Goal: Use online tool/utility: Utilize a website feature to perform a specific function

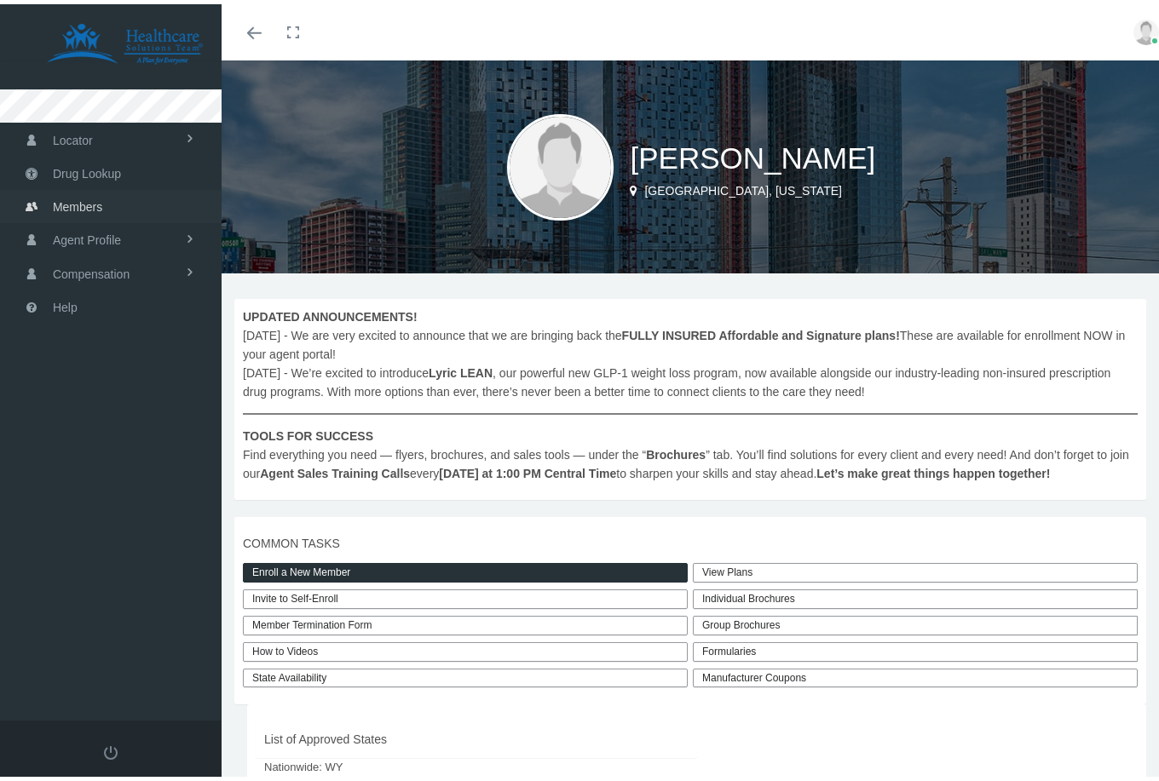
click at [81, 204] on span "Members" at bounding box center [77, 203] width 49 height 32
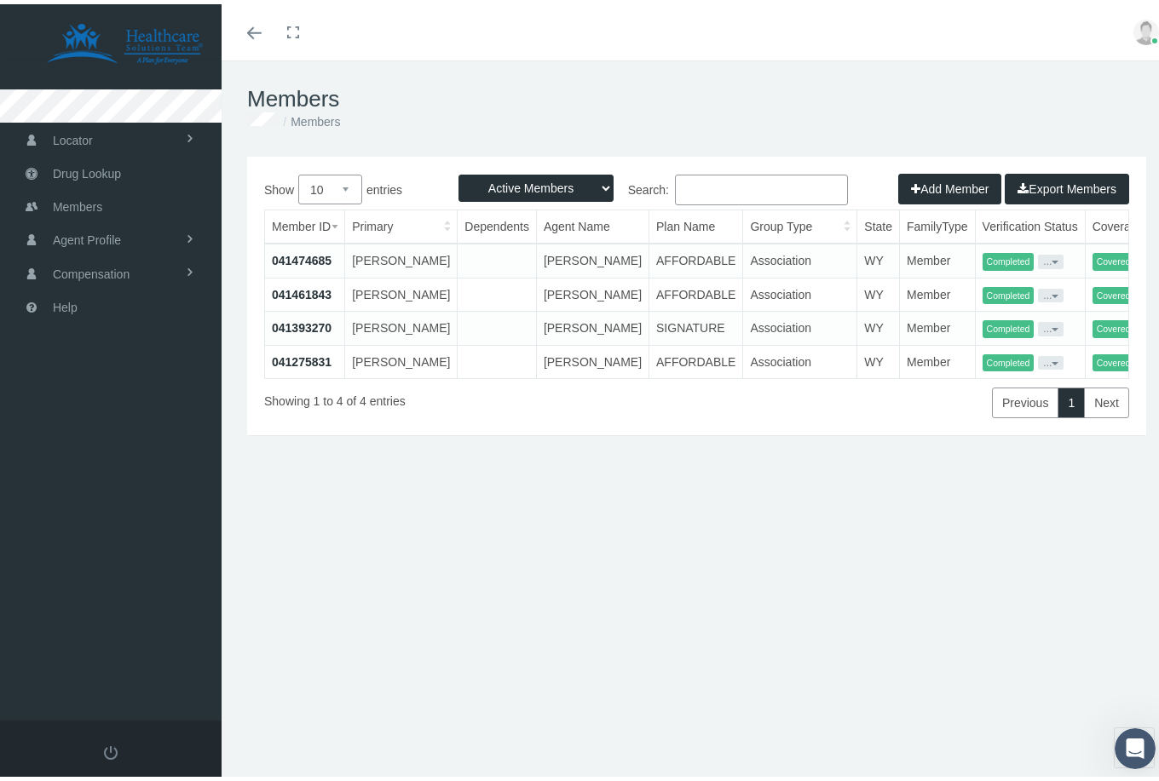
click at [335, 342] on td "041393270" at bounding box center [305, 325] width 80 height 34
click at [320, 331] on link "041393270" at bounding box center [302, 324] width 60 height 14
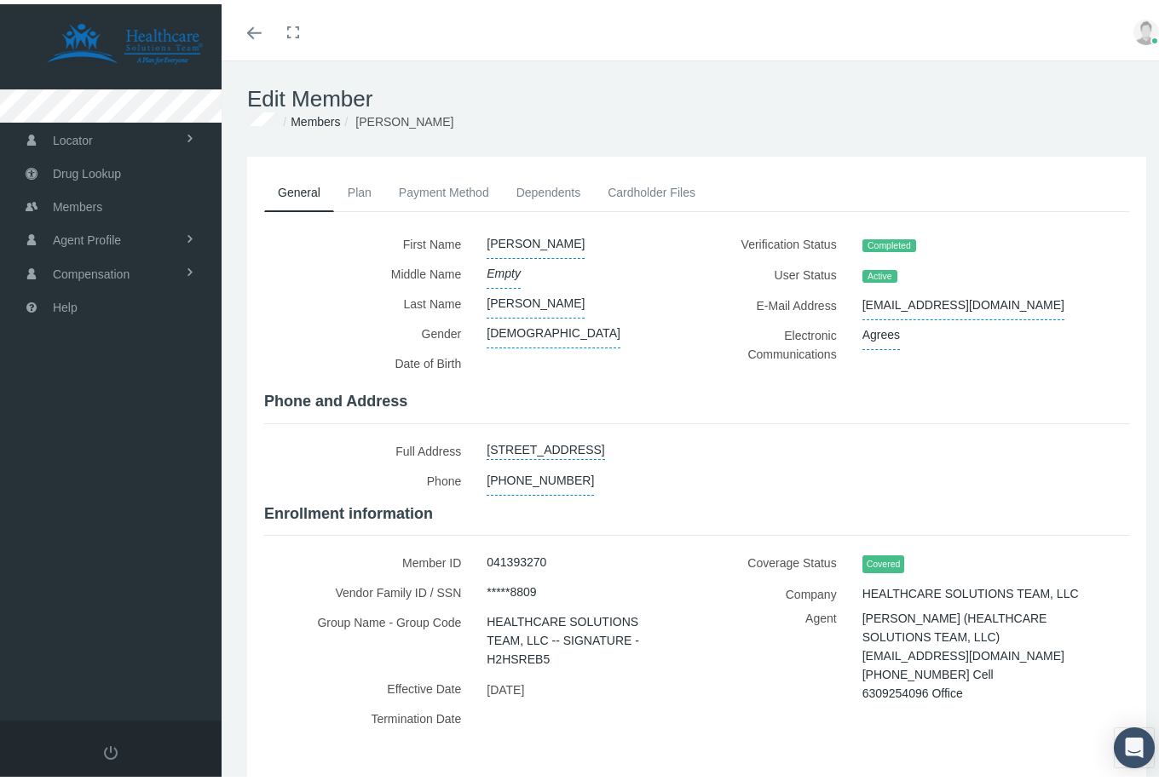
click at [355, 187] on link "Plan" at bounding box center [359, 188] width 51 height 37
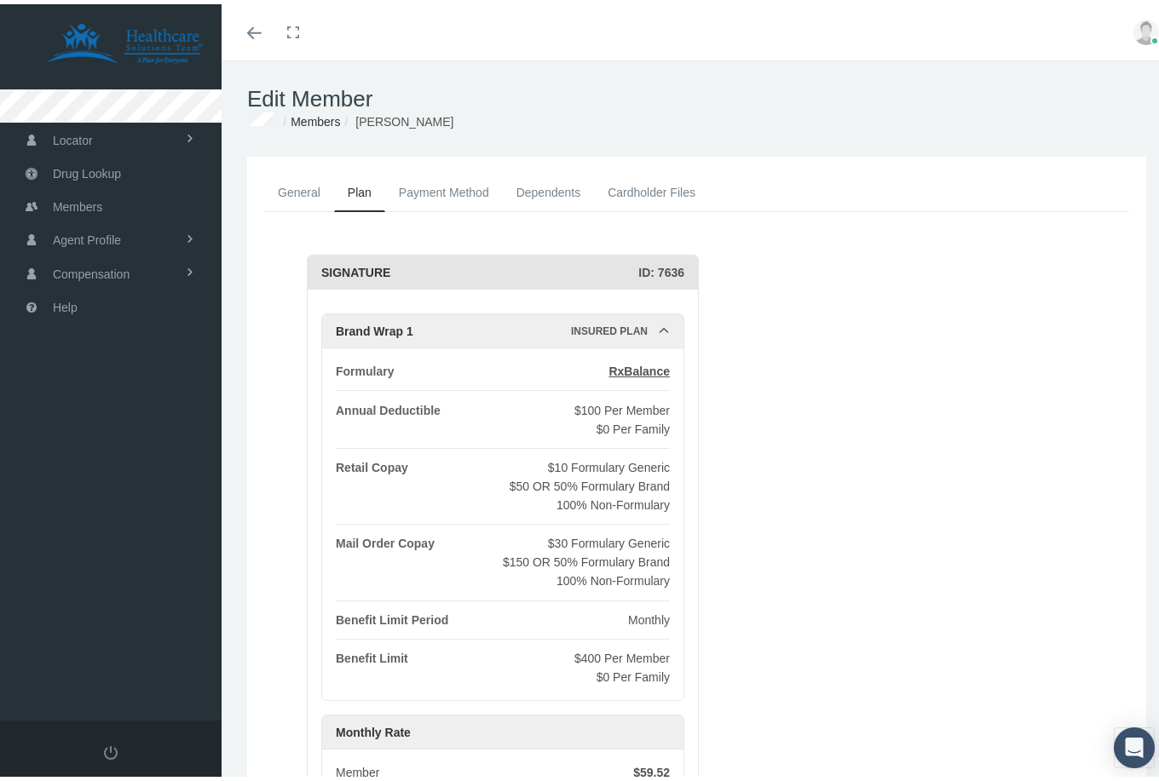
click at [657, 188] on link "Cardholder Files" at bounding box center [651, 188] width 115 height 37
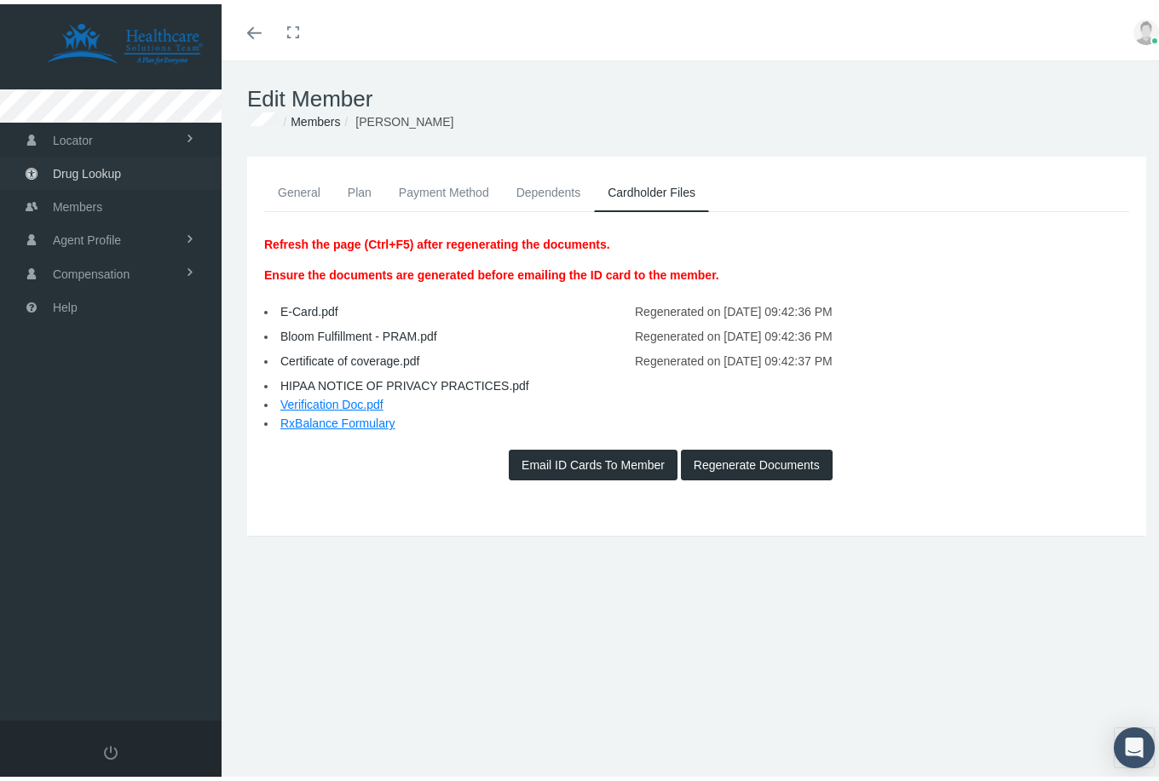
click at [94, 170] on span "Drug Lookup" at bounding box center [87, 169] width 68 height 32
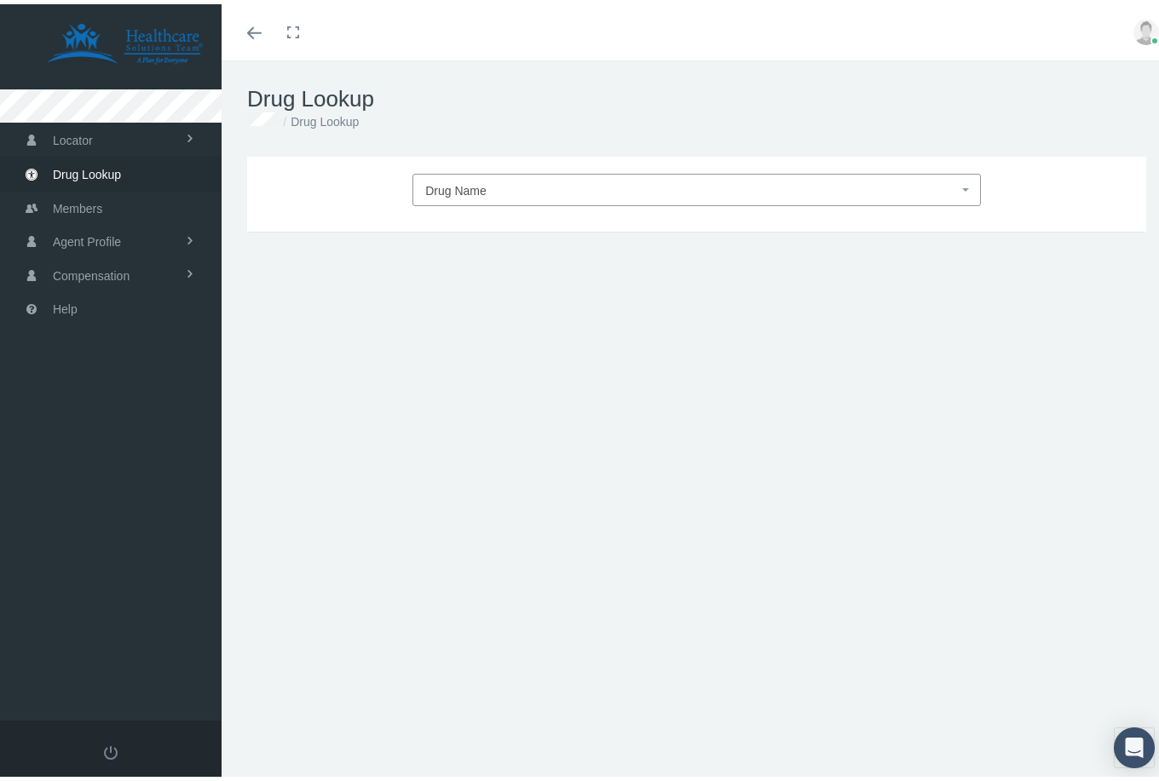
click at [469, 183] on span "Drug Name" at bounding box center [455, 187] width 61 height 14
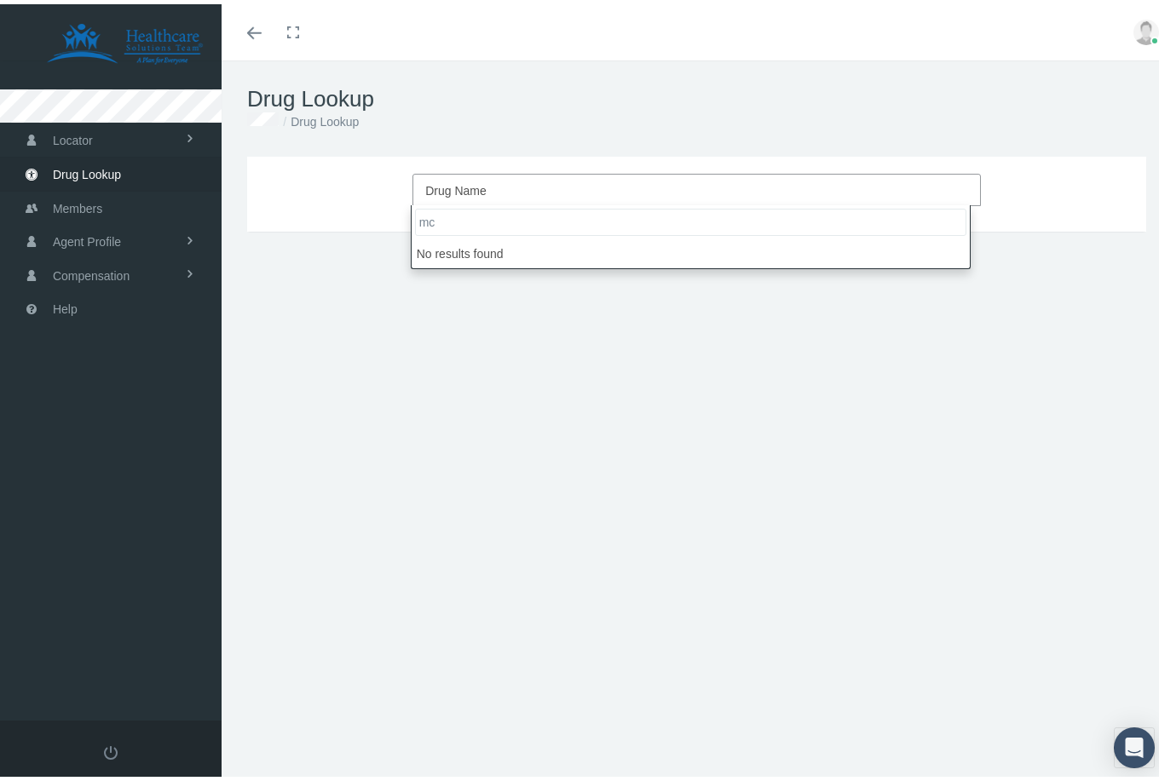
type input "m"
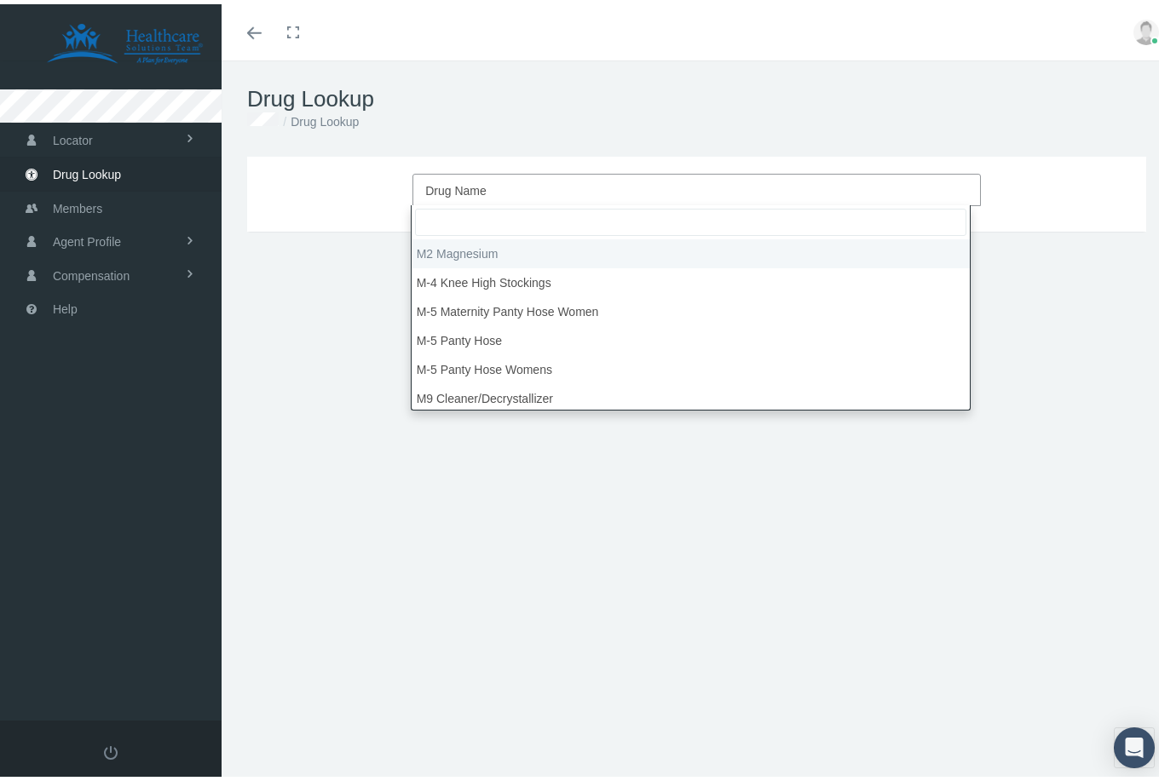
click at [488, 90] on h1 "Drug Lookup" at bounding box center [696, 95] width 899 height 26
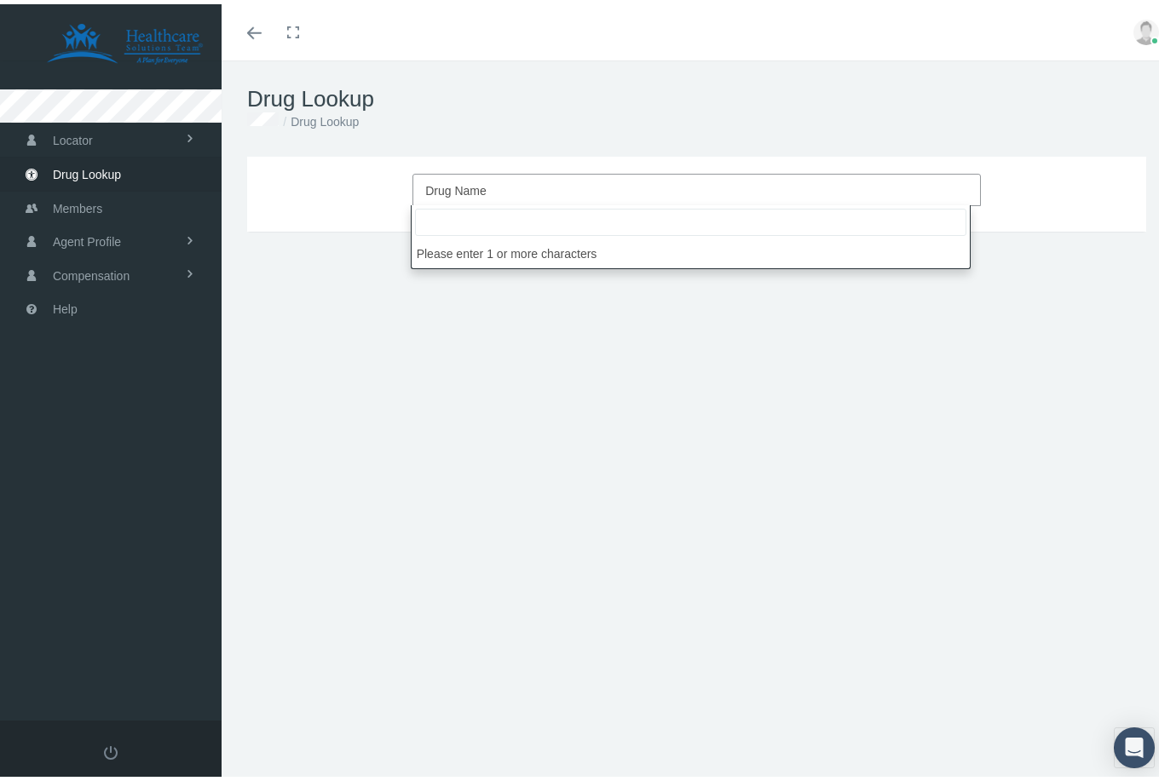
click at [443, 182] on span "Drug Name" at bounding box center [455, 187] width 61 height 14
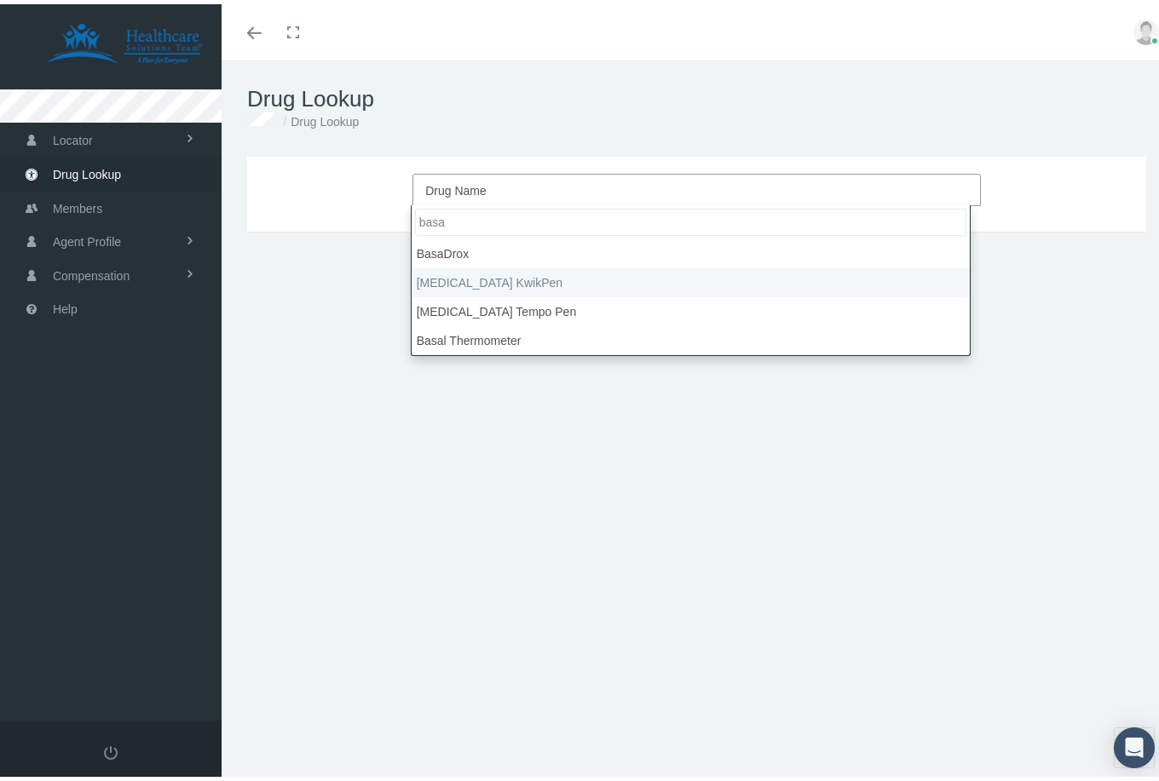
type input "basa"
select select "[MEDICAL_DATA] KwikPen"
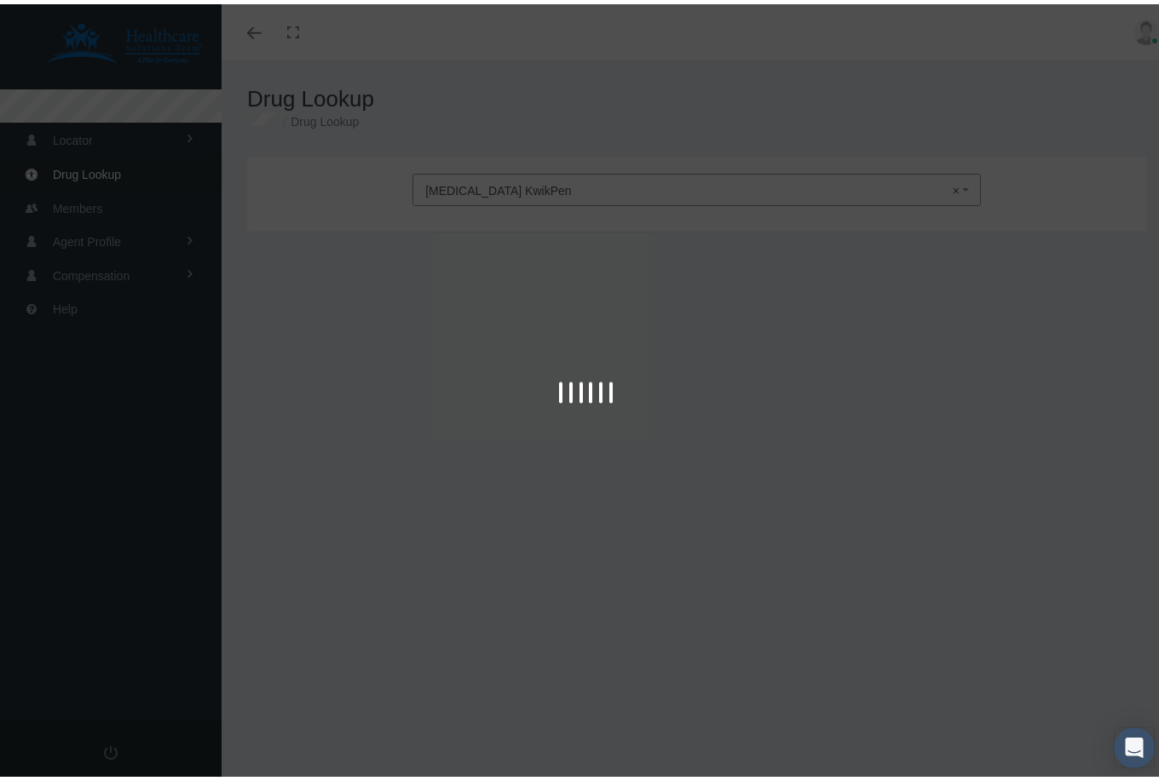
type input "30"
select select "Solution Pen-injector"
select select "100 UNIT/ML"
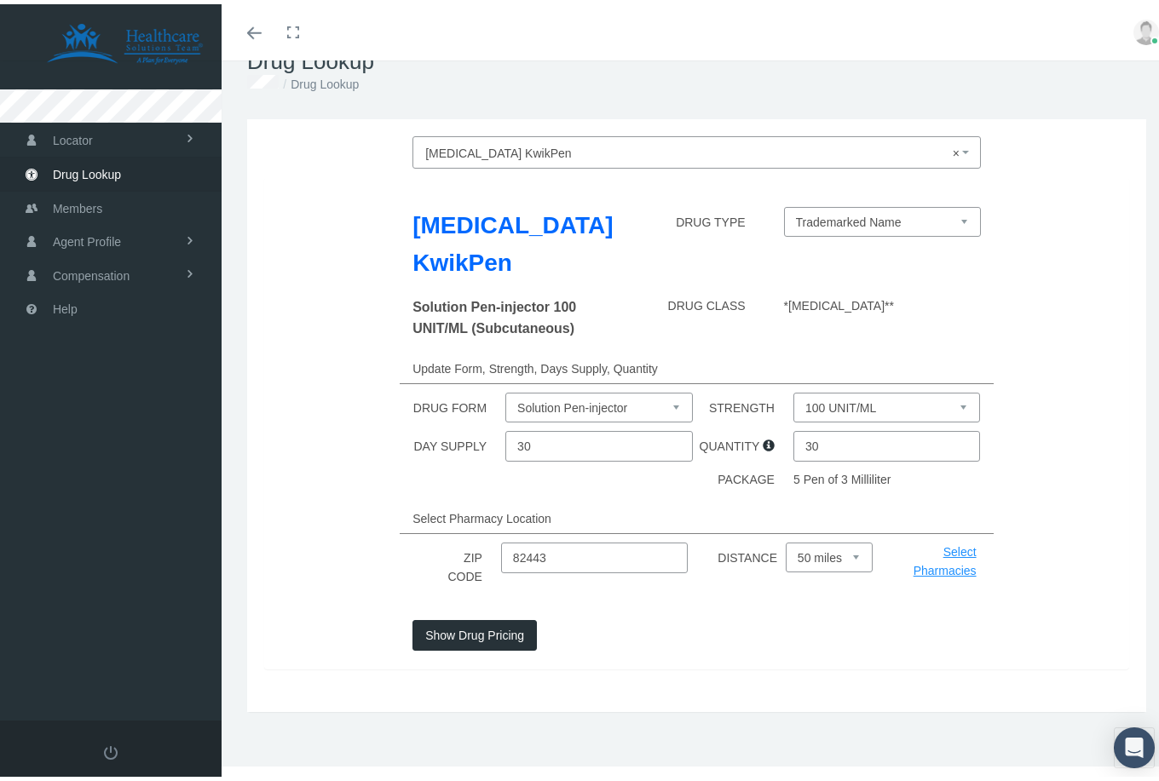
scroll to position [45, 0]
click at [825, 438] on input "30" at bounding box center [886, 442] width 187 height 31
type input "3"
type input "1"
click at [472, 626] on button "Show Drug Pricing" at bounding box center [474, 631] width 124 height 31
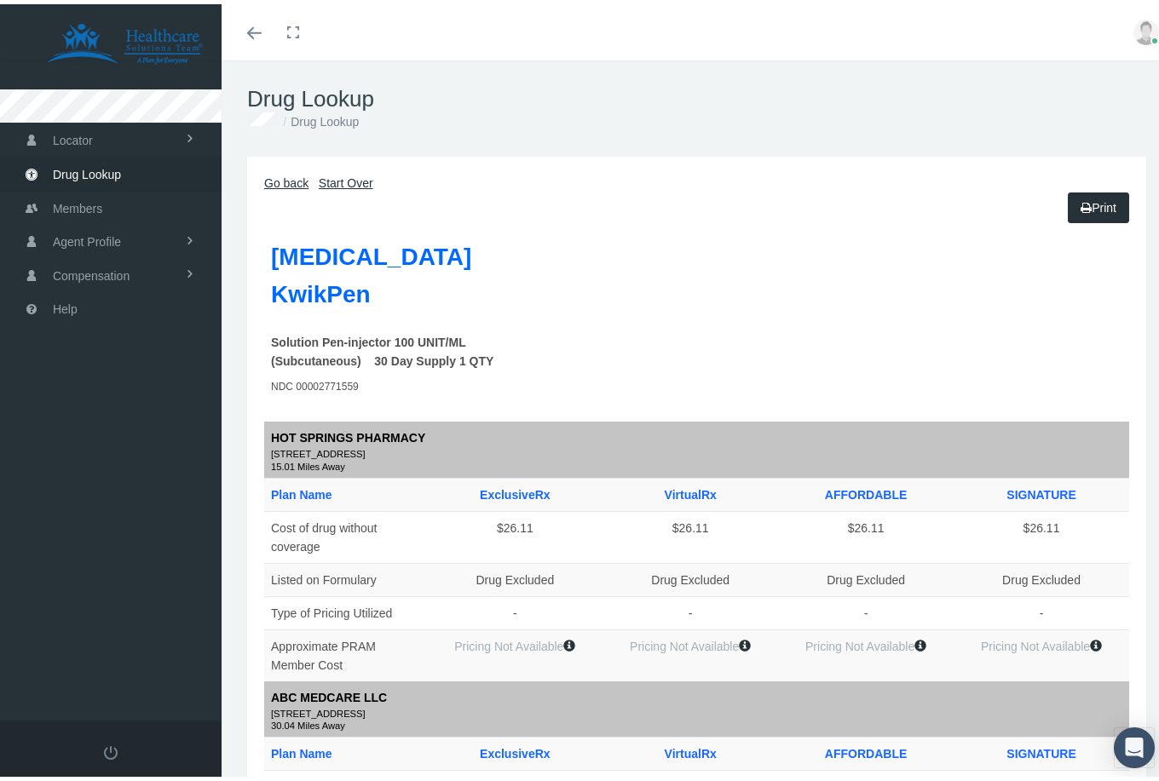
scroll to position [0, 0]
click at [274, 181] on link "Go back" at bounding box center [286, 179] width 44 height 14
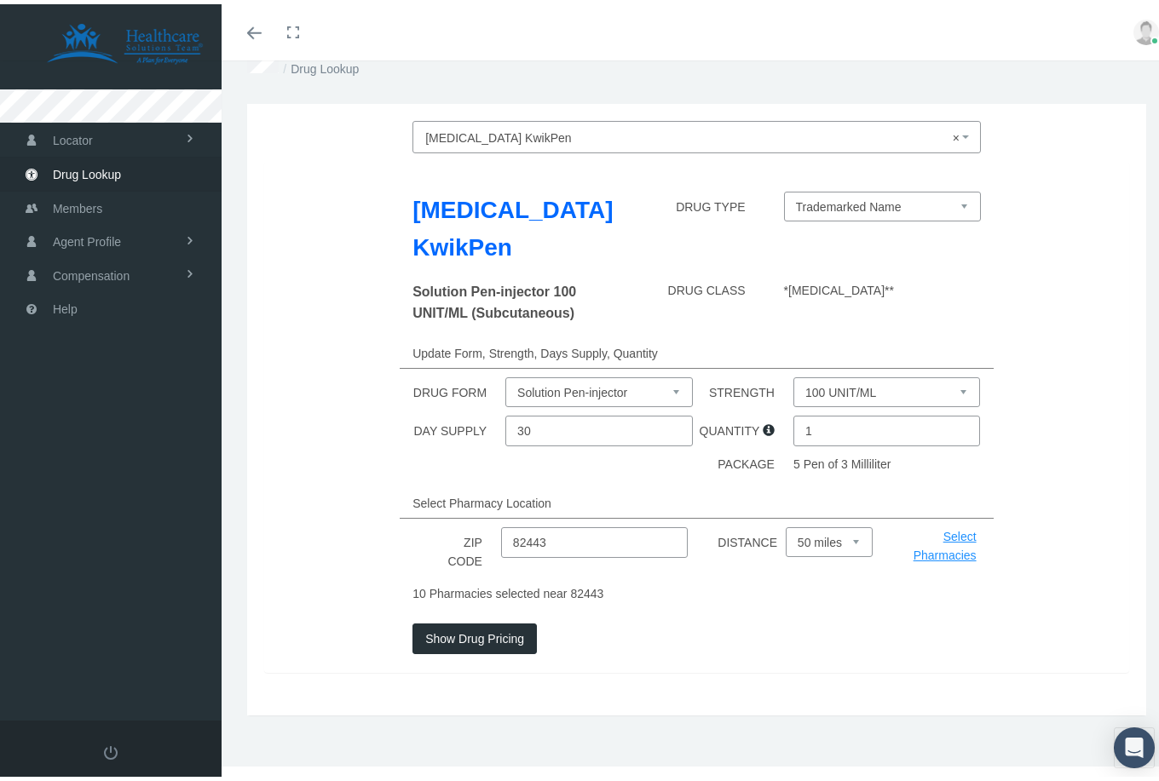
scroll to position [60, 0]
click at [625, 128] on span "× [MEDICAL_DATA] KwikPen" at bounding box center [691, 134] width 533 height 22
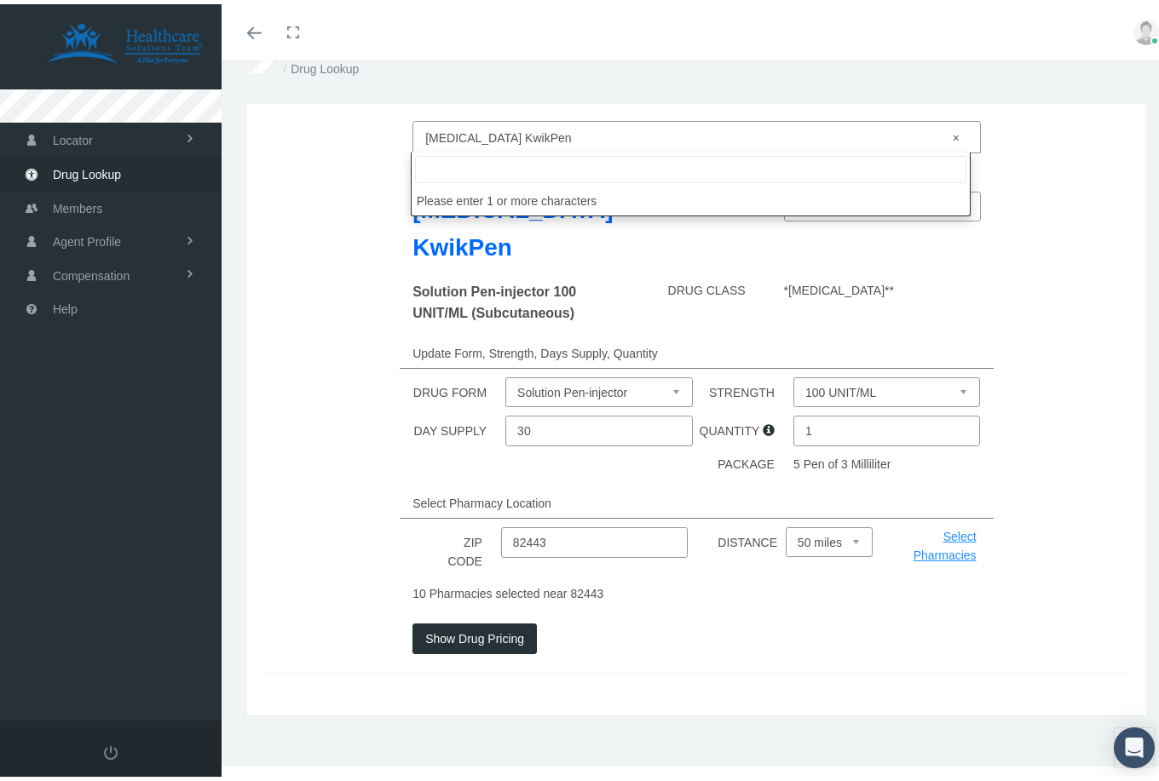
click at [382, 158] on div "[MEDICAL_DATA] KwikPen DRUG TYPE Trademarked Name [MEDICAL_DATA] (Trademarked N…" at bounding box center [696, 413] width 865 height 511
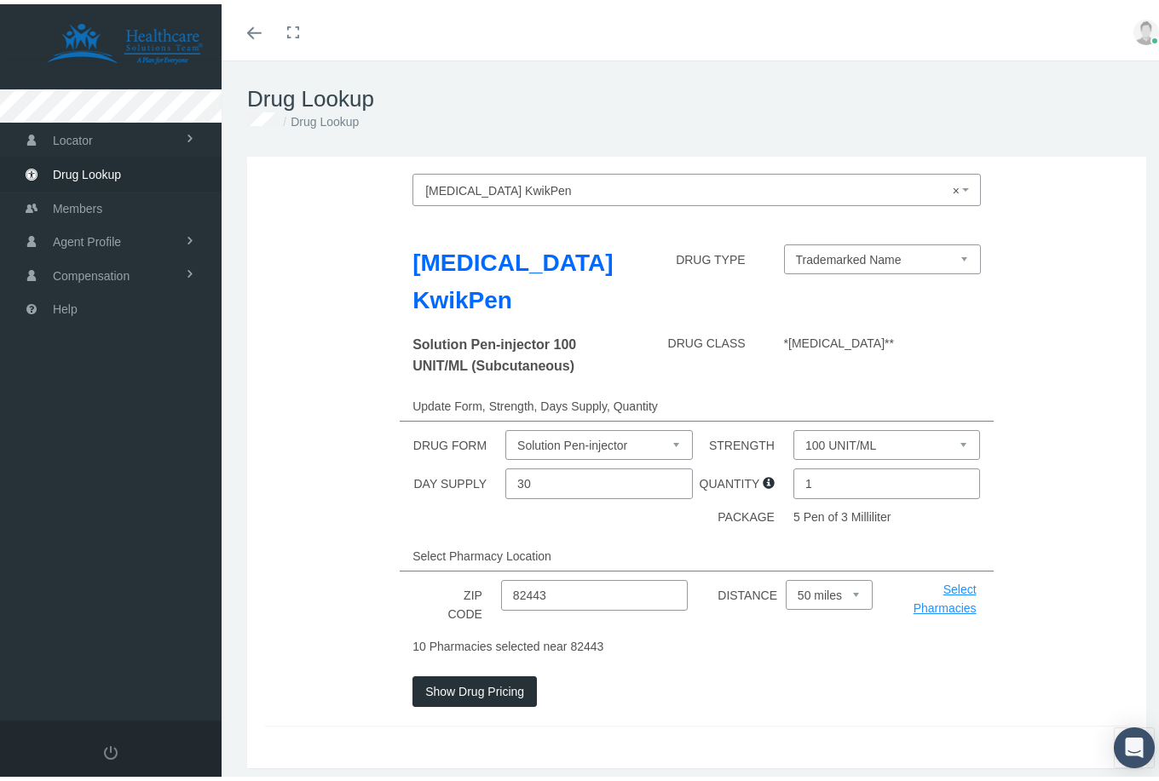
scroll to position [0, 0]
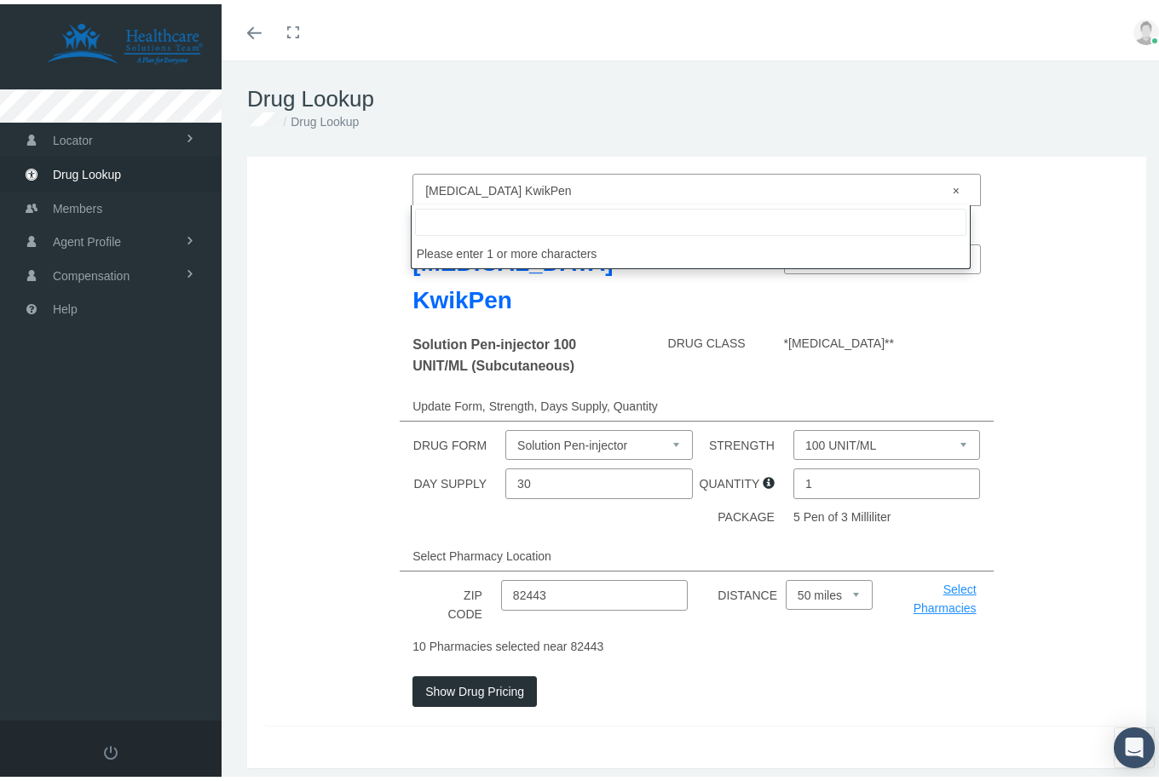
click at [527, 182] on span "× [MEDICAL_DATA] KwikPen" at bounding box center [691, 187] width 533 height 22
type input "insur"
select select
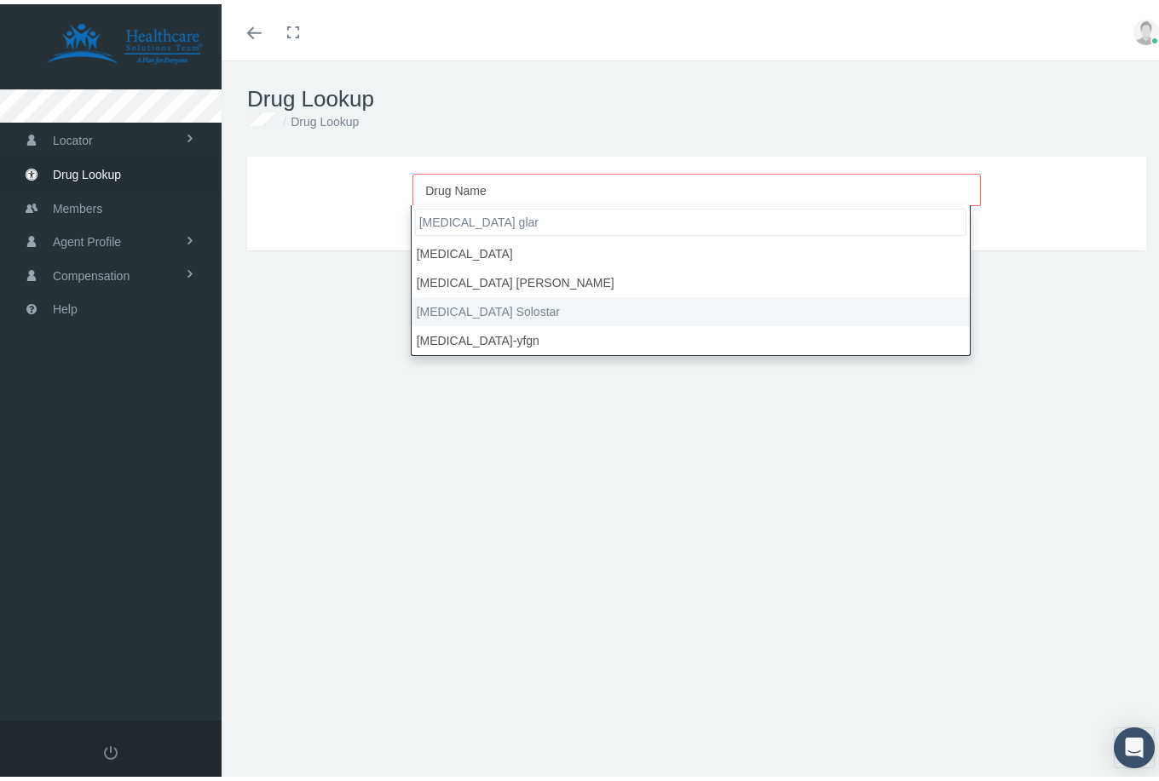
type input "[MEDICAL_DATA] glar"
select select "[MEDICAL_DATA] Solostar"
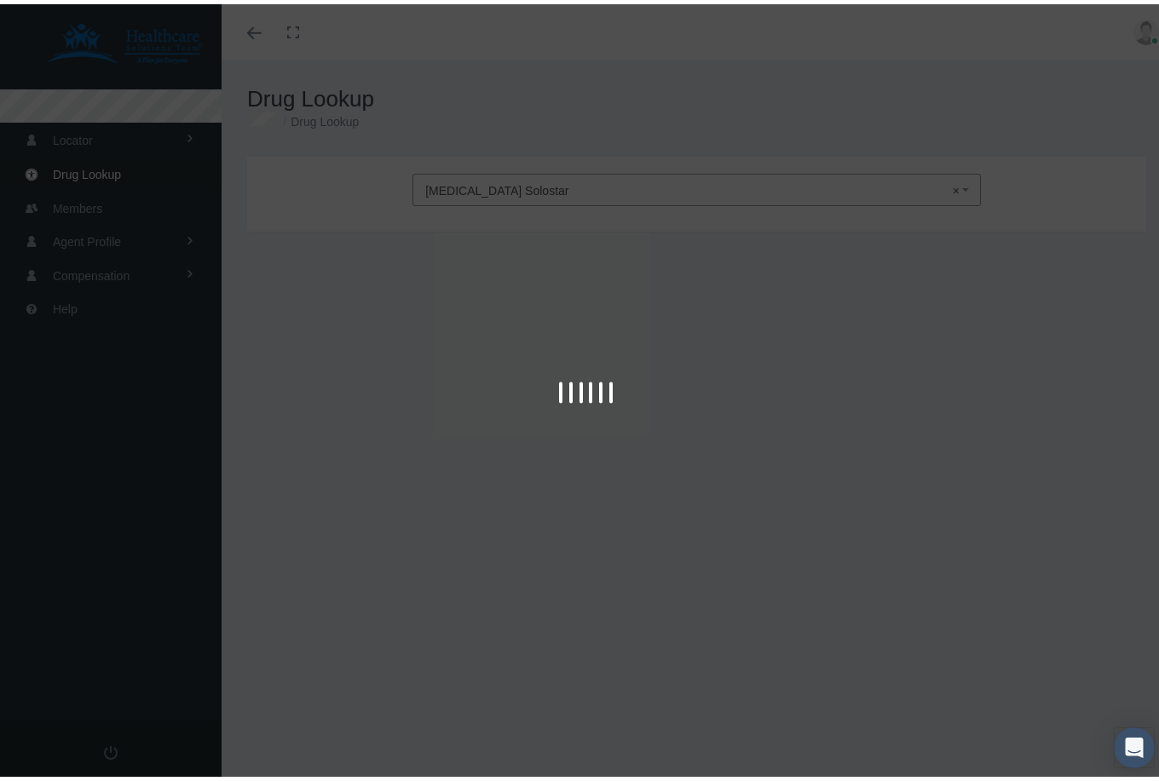
type input "30"
select select "300 UNIT/ML"
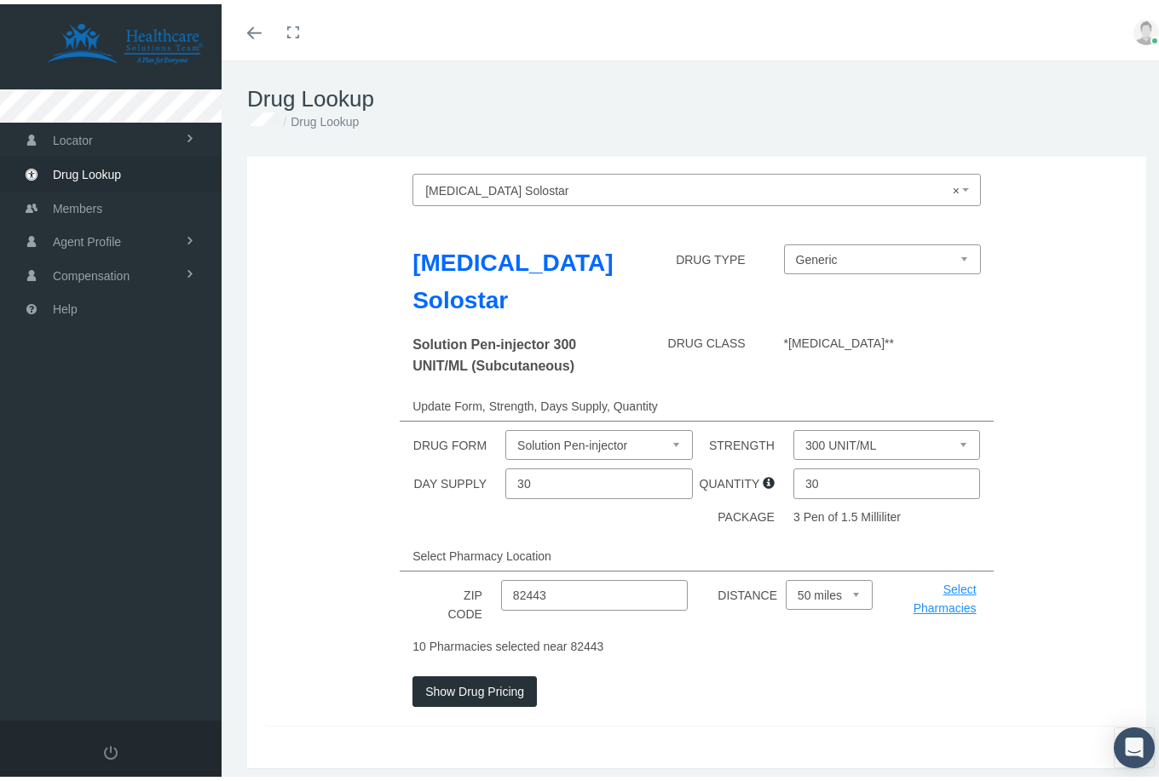
click at [453, 688] on button "Show Drug Pricing" at bounding box center [474, 687] width 124 height 31
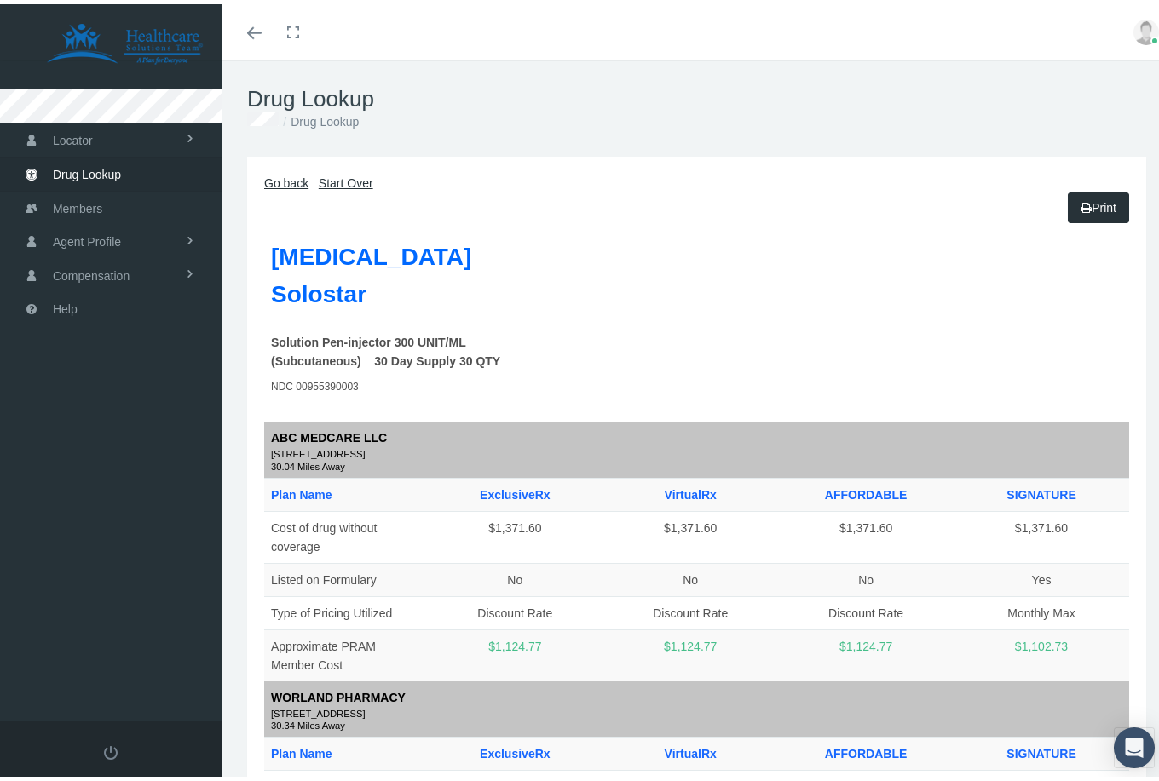
click at [250, 34] on icon "Toggle menubar" at bounding box center [254, 29] width 14 height 10
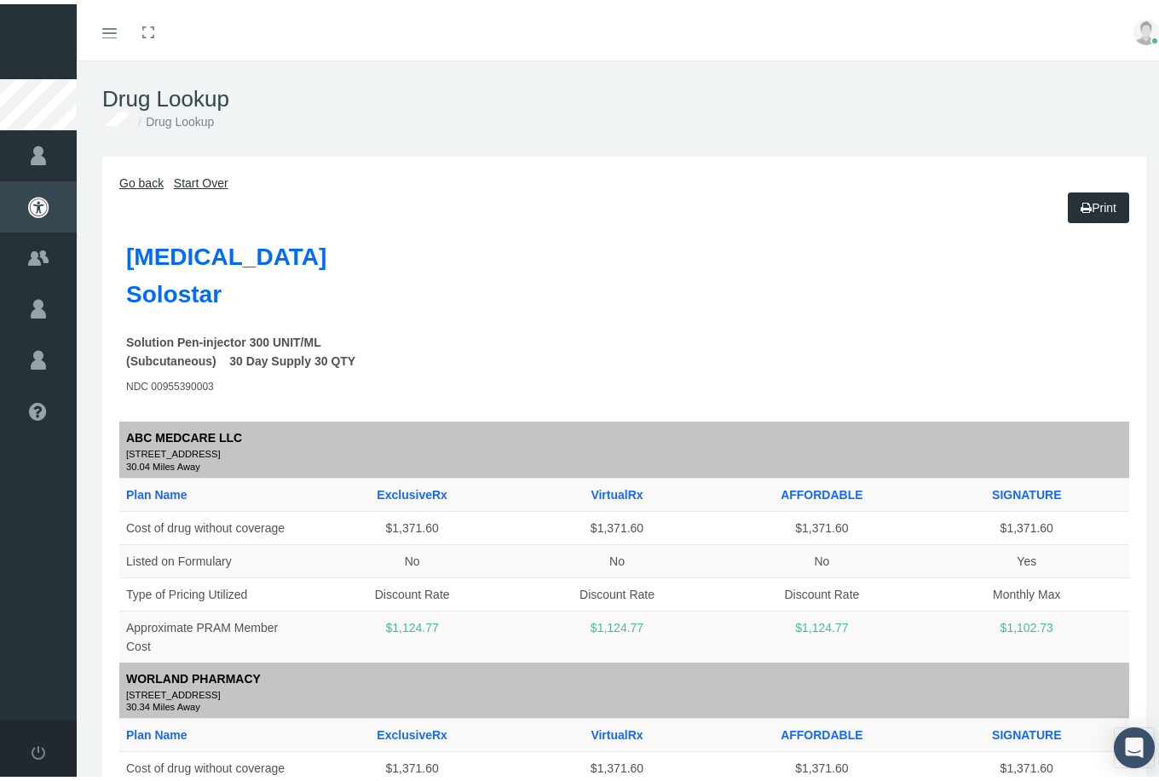
click at [140, 178] on link "Go back" at bounding box center [141, 179] width 44 height 14
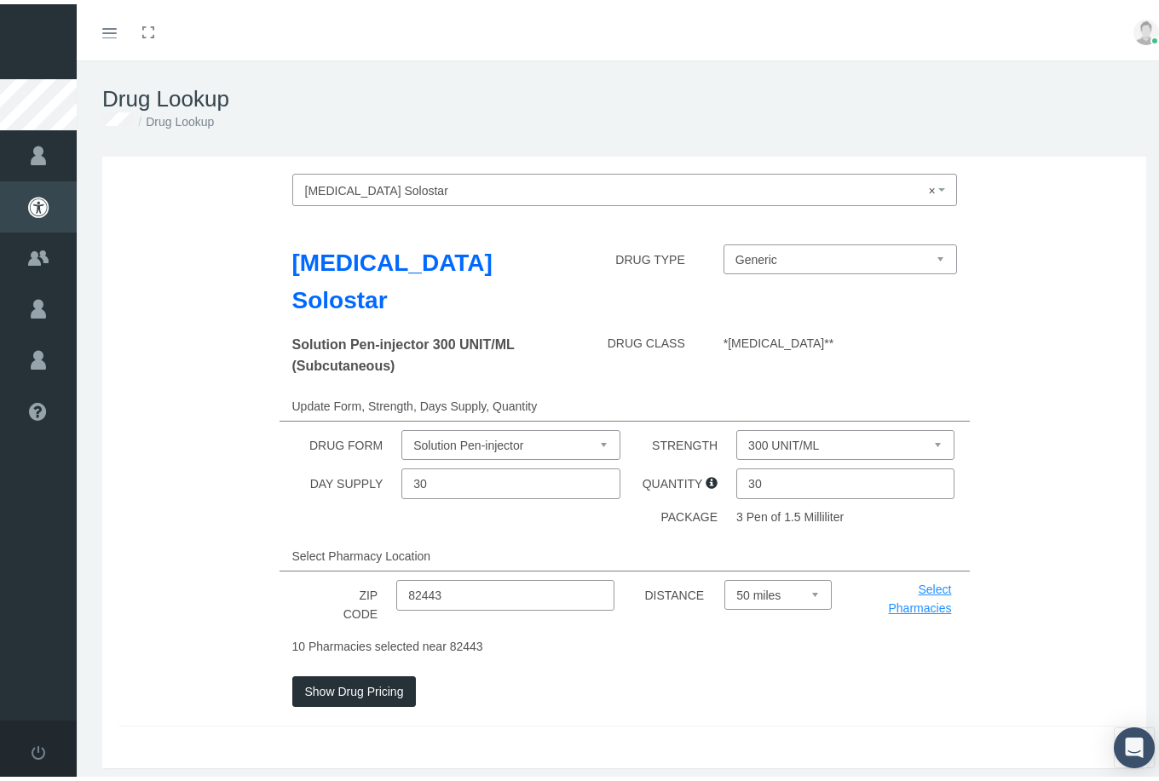
click at [771, 487] on input "30" at bounding box center [845, 479] width 218 height 31
type input "3"
type input "1"
click at [373, 687] on button "Show Drug Pricing" at bounding box center [354, 687] width 124 height 31
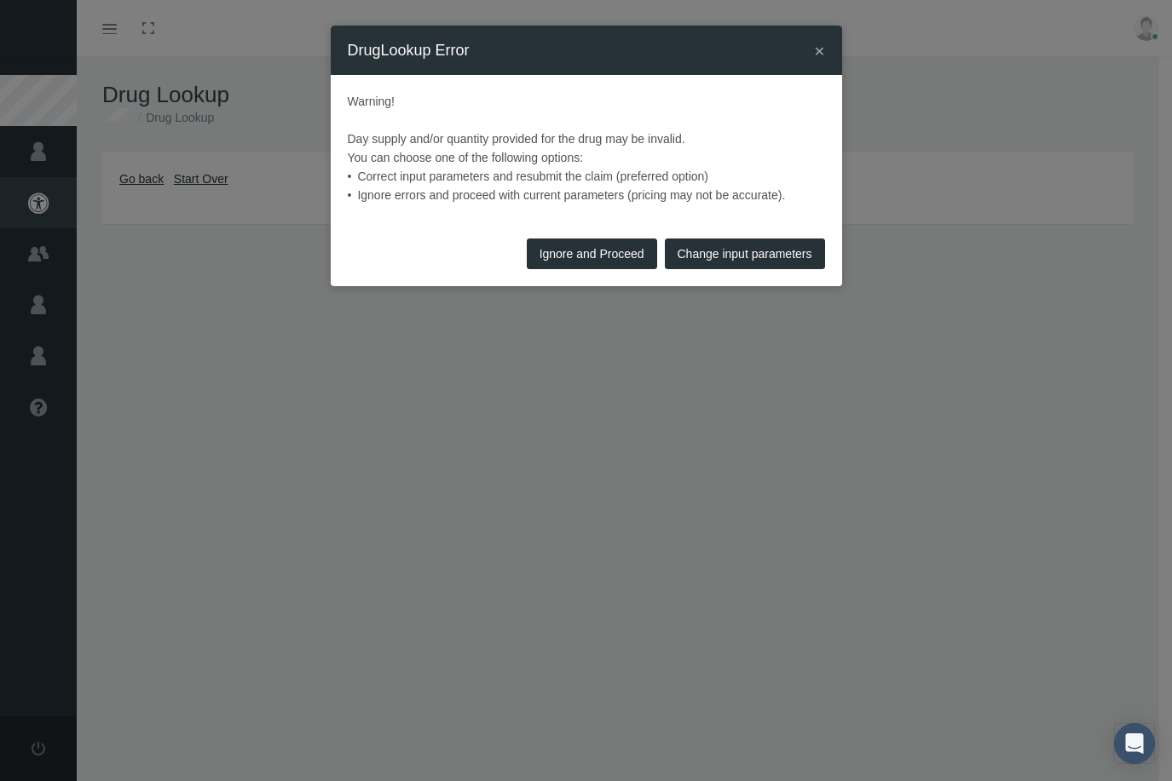
click at [708, 263] on button "Change input parameters" at bounding box center [745, 254] width 160 height 31
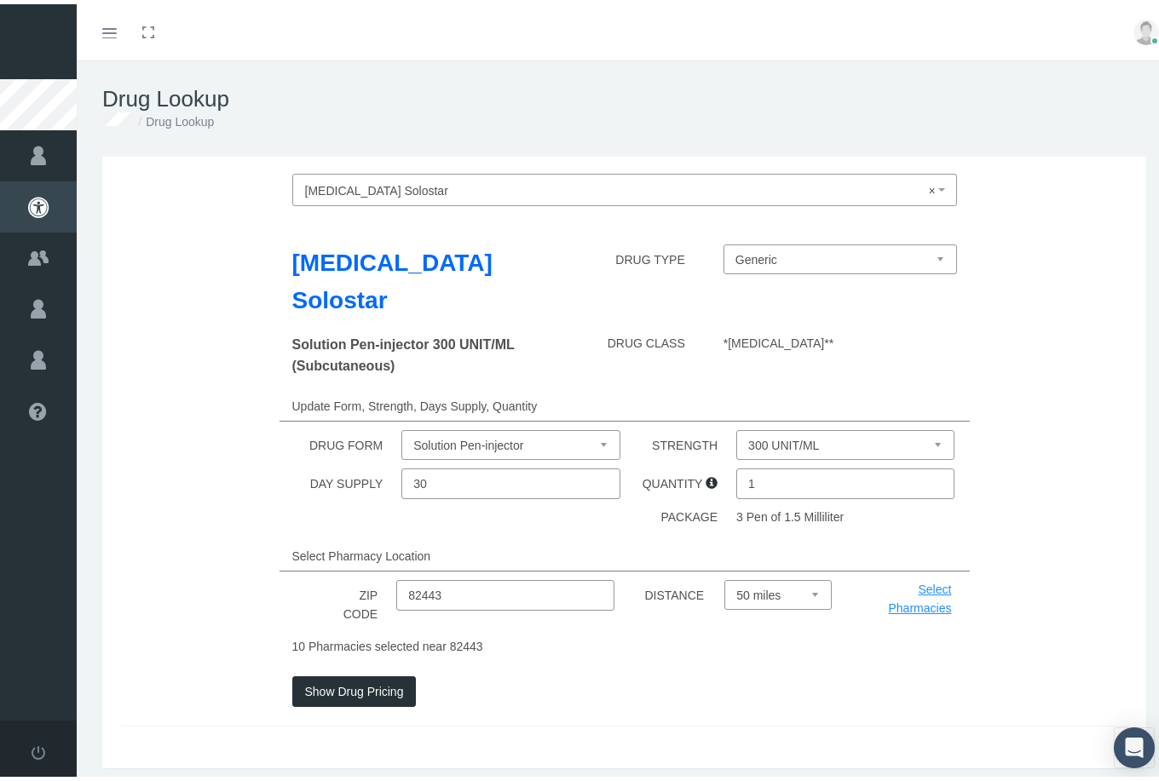
click at [763, 482] on input "1" at bounding box center [845, 479] width 218 height 31
type input "3"
click at [351, 684] on button "Show Drug Pricing" at bounding box center [354, 687] width 124 height 31
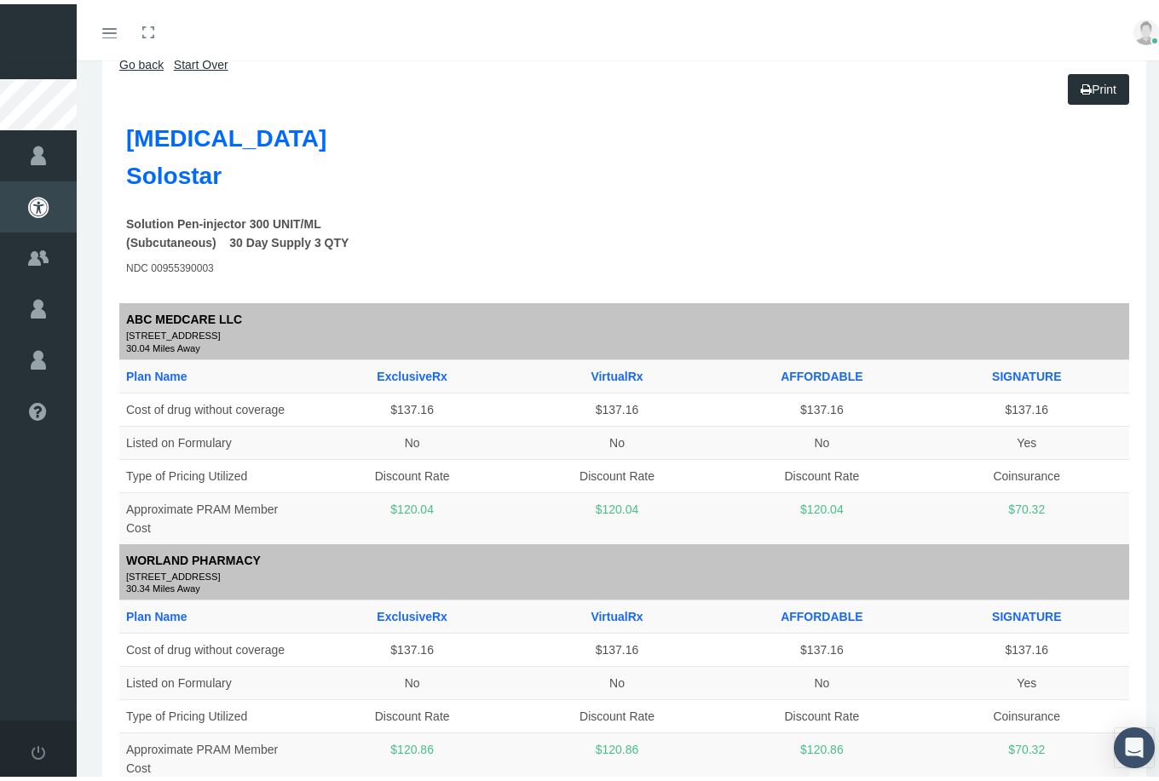
scroll to position [118, 0]
